Goal: Information Seeking & Learning: Check status

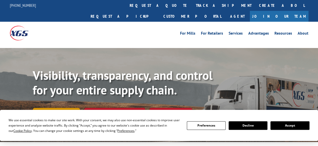
click at [61, 108] on link "Track shipment" at bounding box center [56, 113] width 47 height 11
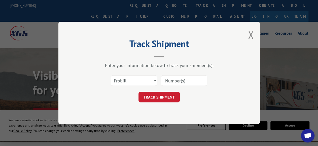
click at [138, 85] on div "Select category... Probill BOL PO" at bounding box center [134, 81] width 46 height 12
click at [111, 75] on select "Select category... Probill BOL PO" at bounding box center [134, 80] width 46 height 11
select select "bol"
click option "BOL" at bounding box center [0, 0] width 0 height 0
click at [194, 80] on input at bounding box center [184, 80] width 46 height 11
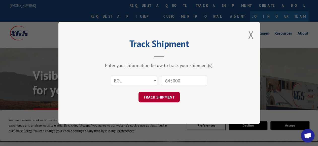
type input "645000"
click at [163, 95] on button "TRACK SHIPMENT" at bounding box center [159, 97] width 41 height 11
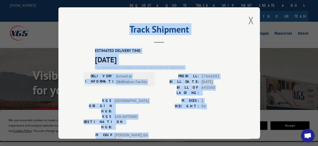
drag, startPoint x: 79, startPoint y: 35, endPoint x: 196, endPoint y: 96, distance: 131.5
click at [171, 118] on div "Track Shipment ESTIMATED DELIVERY TIME: [DATE] The estimated time is using the …" at bounding box center [159, 72] width 202 height 131
copy div "Track Shipment ESTIMATED DELIVERY TIME: [DATE] The estimated time is using the …"
click at [248, 21] on button "Close modal" at bounding box center [251, 20] width 6 height 13
